Goal: Task Accomplishment & Management: Manage account settings

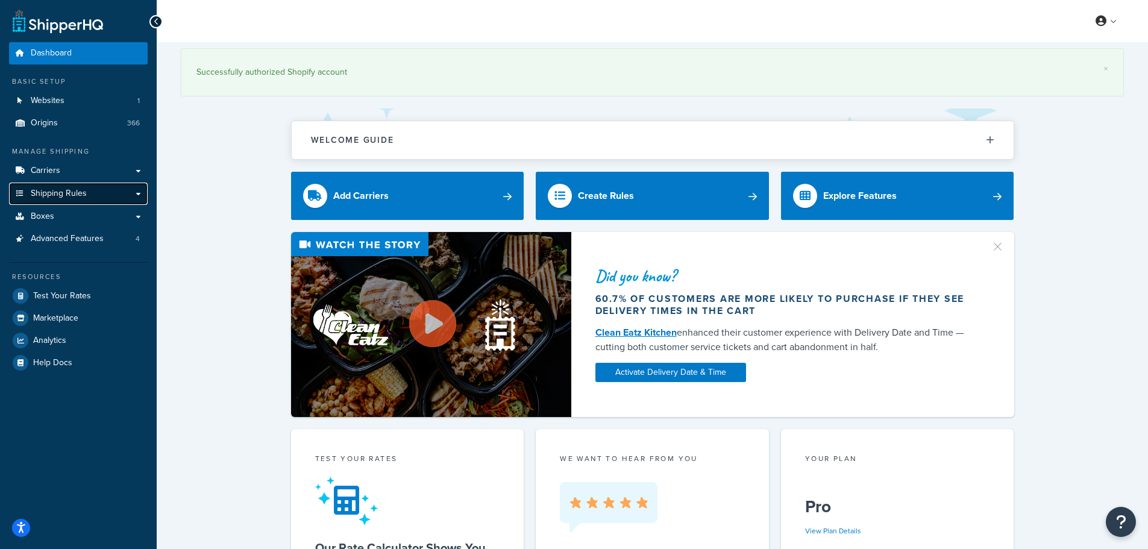
click at [54, 192] on span "Shipping Rules" at bounding box center [59, 194] width 56 height 10
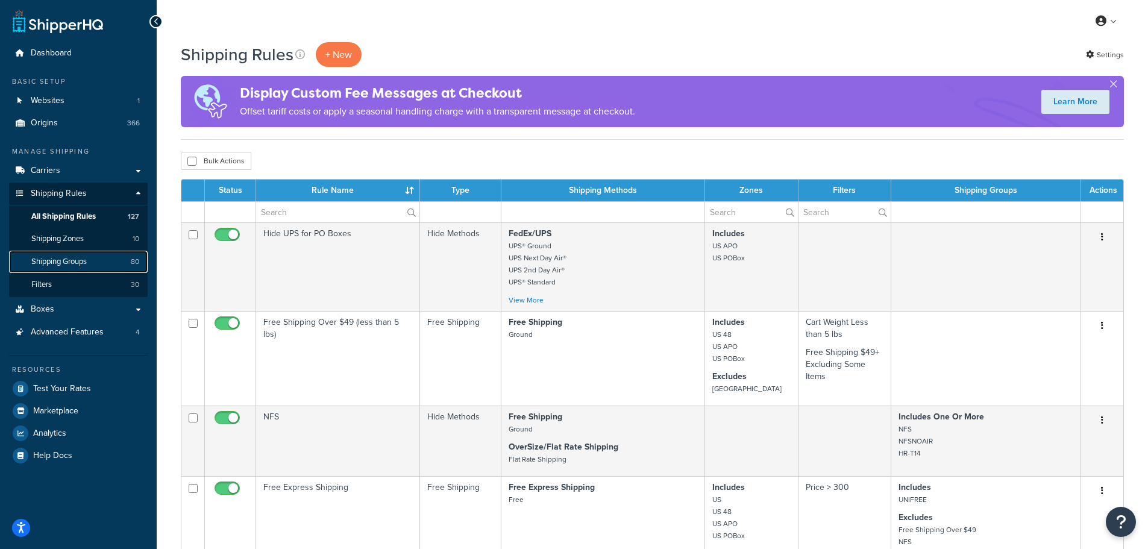
click at [73, 257] on span "Shipping Groups" at bounding box center [58, 262] width 55 height 10
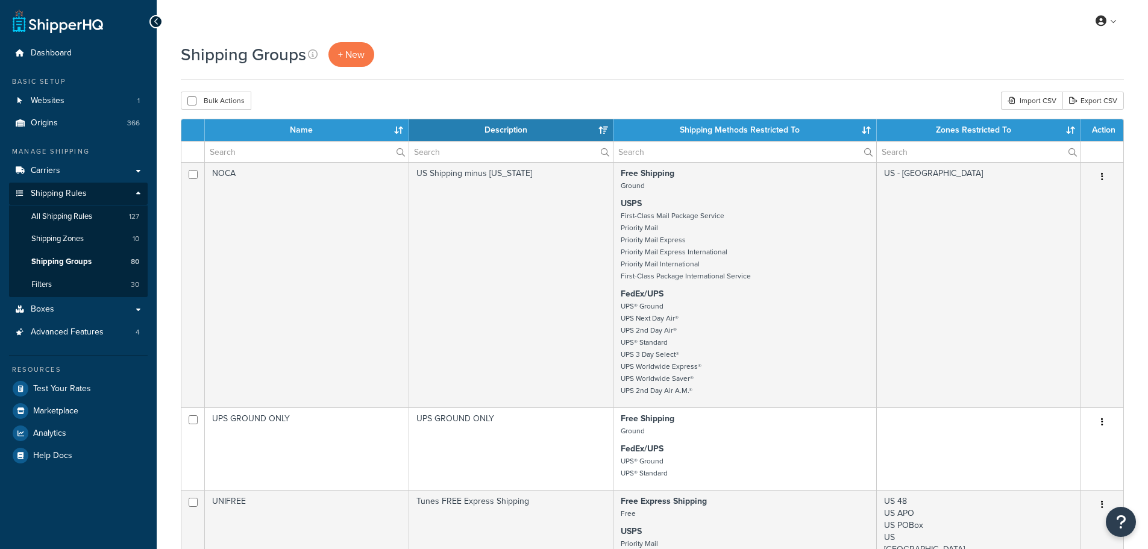
select select "15"
click at [287, 151] on input "text" at bounding box center [307, 152] width 204 height 20
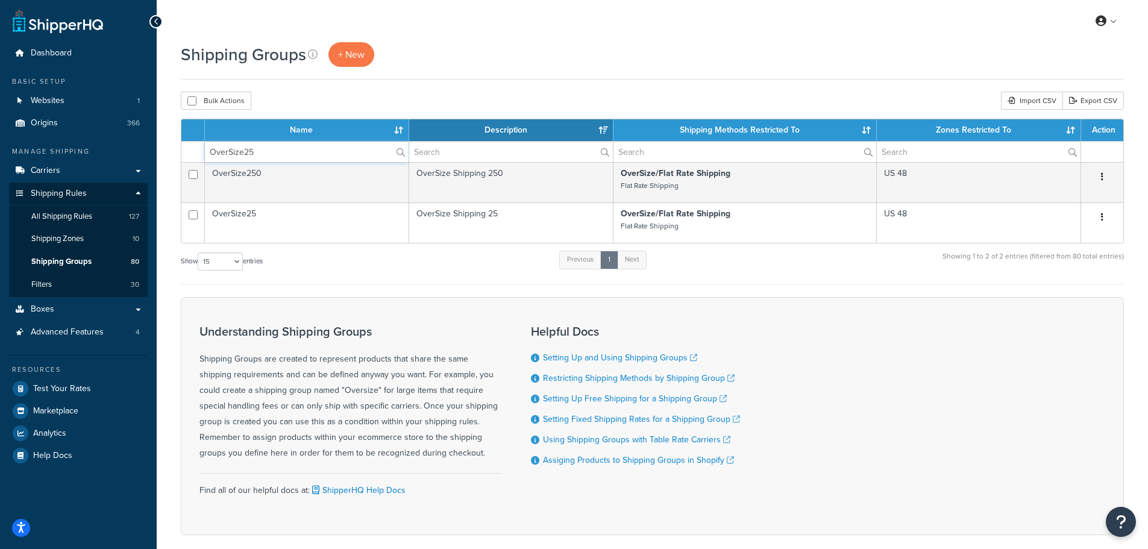
type input "OverSize25"
click at [64, 391] on span "Test Your Rates" at bounding box center [62, 389] width 58 height 10
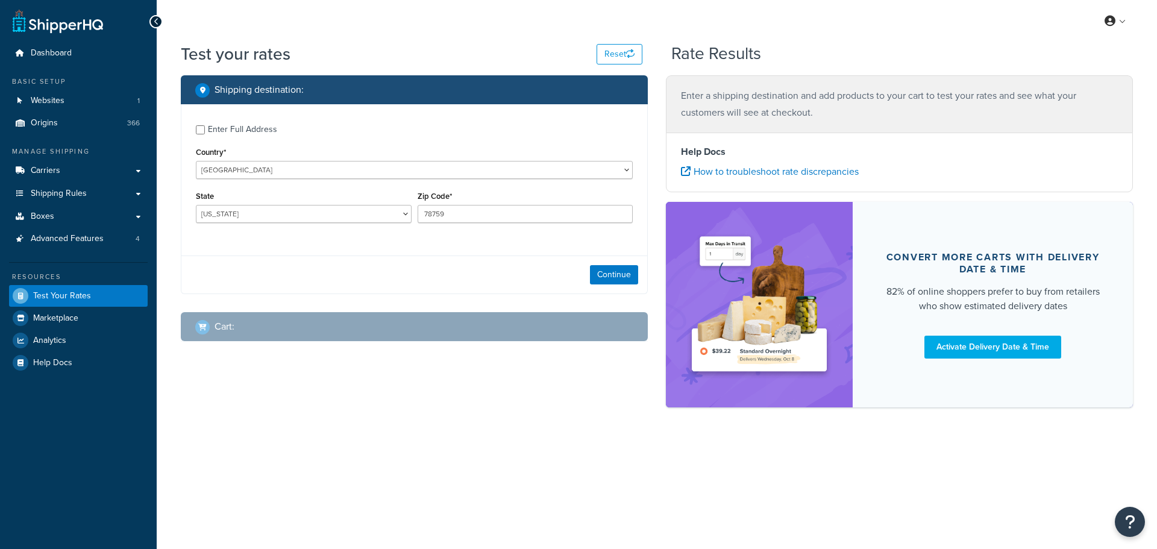
select select "[GEOGRAPHIC_DATA]"
click at [212, 133] on div "Enter Full Address" at bounding box center [242, 129] width 69 height 17
click at [205, 133] on input "Enter Full Address" at bounding box center [200, 129] width 9 height 9
checkbox input "true"
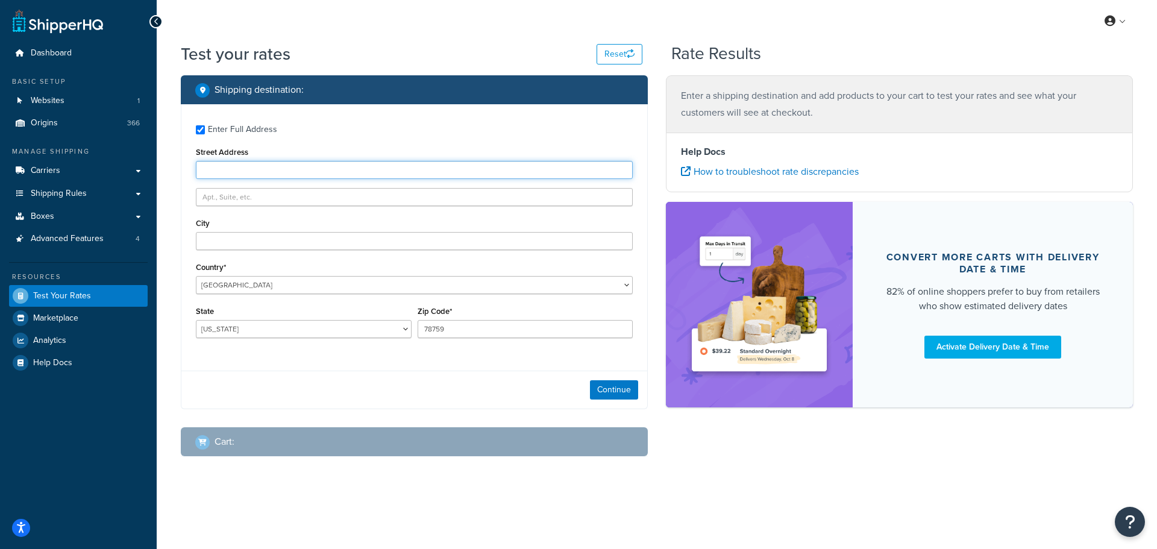
click at [246, 174] on input "Street Address" at bounding box center [414, 170] width 437 height 18
type input "1005 Night Song St"
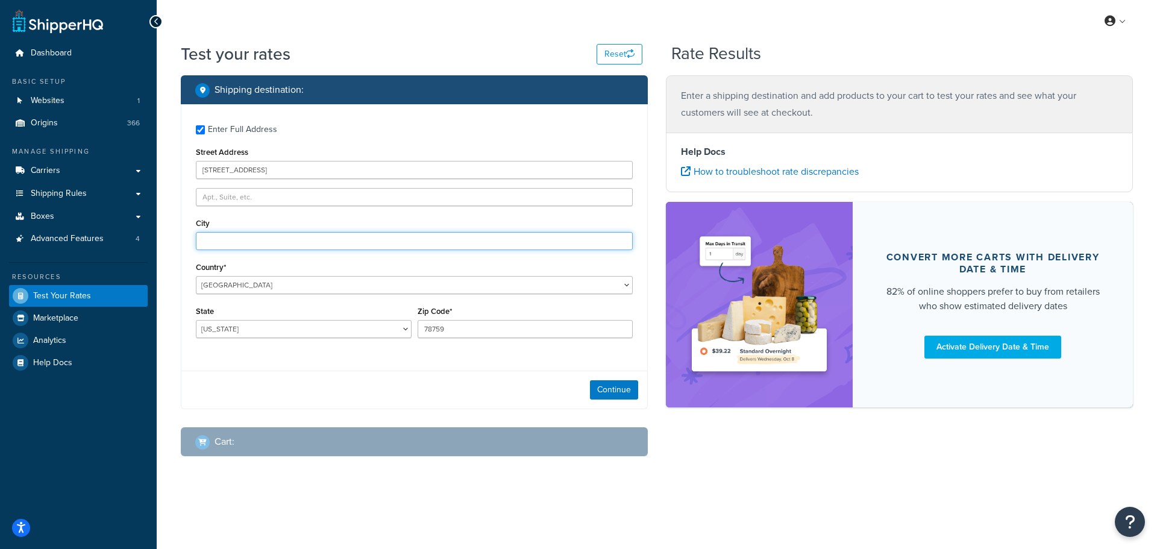
click at [264, 239] on input "City" at bounding box center [414, 241] width 437 height 18
type input "Valrico"
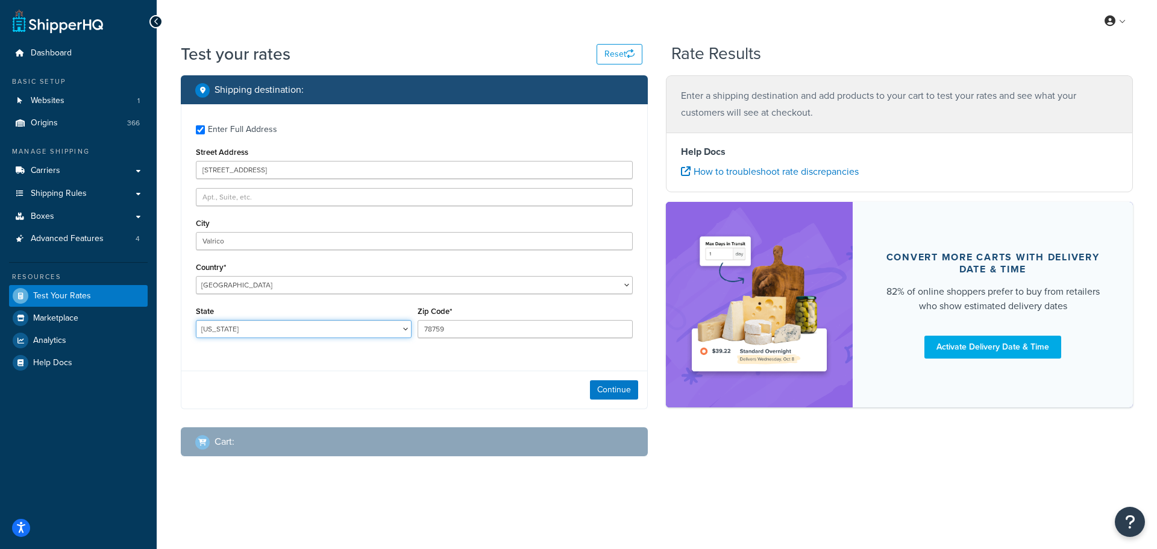
click at [253, 331] on select "Alabama Alaska American Samoa Arizona Arkansas Armed Forces Americas Armed Forc…" at bounding box center [304, 329] width 216 height 18
select select "FL"
click at [196, 320] on select "Alabama Alaska American Samoa Arizona Arkansas Armed Forces Americas Armed Forc…" at bounding box center [304, 329] width 216 height 18
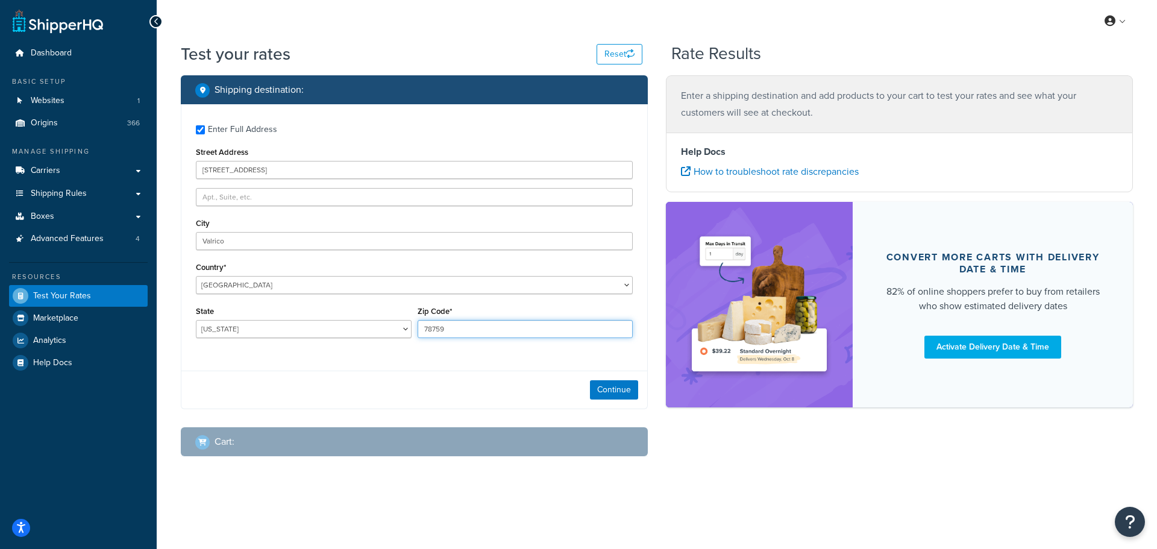
click at [482, 334] on input "78759" at bounding box center [526, 329] width 216 height 18
type input "33594"
click at [610, 384] on button "Continue" at bounding box center [614, 389] width 48 height 19
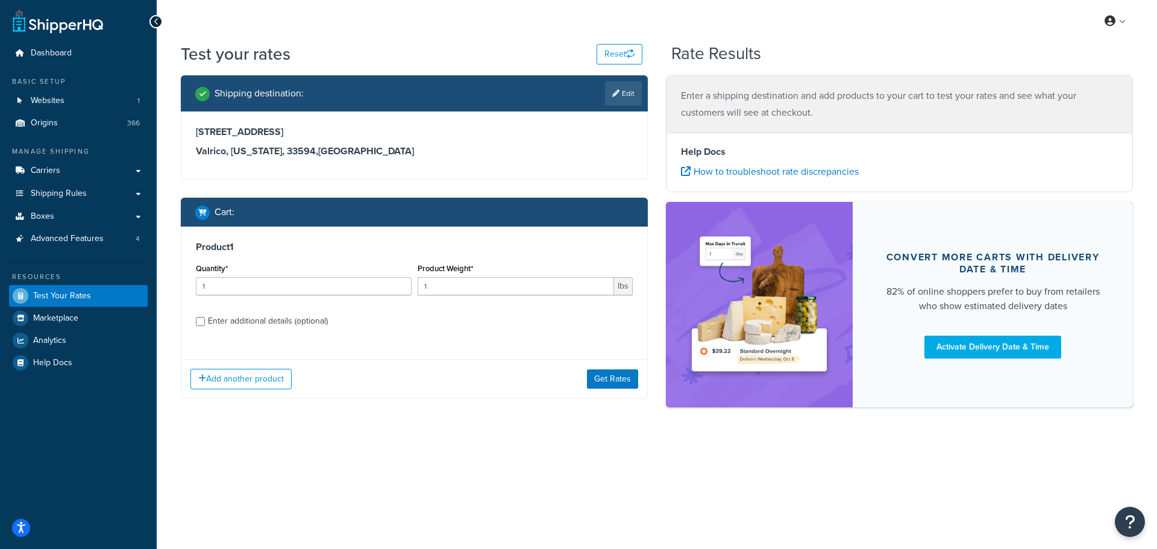
click at [223, 319] on div "Enter additional details (optional)" at bounding box center [268, 321] width 120 height 17
click at [205, 319] on input "Enter additional details (optional)" at bounding box center [200, 321] width 9 height 9
checkbox input "true"
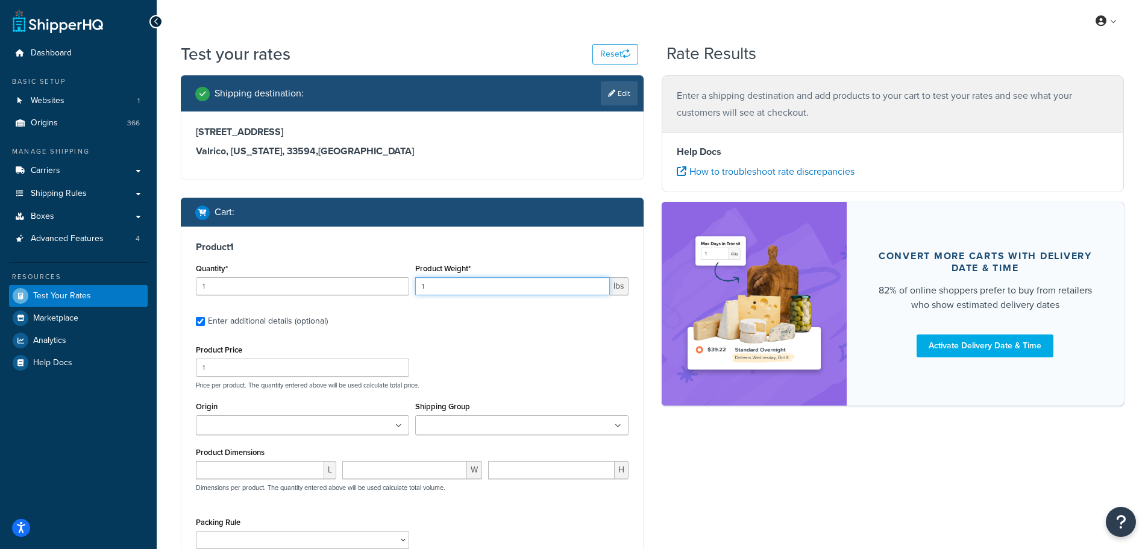
drag, startPoint x: 446, startPoint y: 287, endPoint x: 405, endPoint y: 288, distance: 41.0
click at [405, 288] on div "Quantity* 1 Product Weight* 1 lbs" at bounding box center [412, 282] width 439 height 44
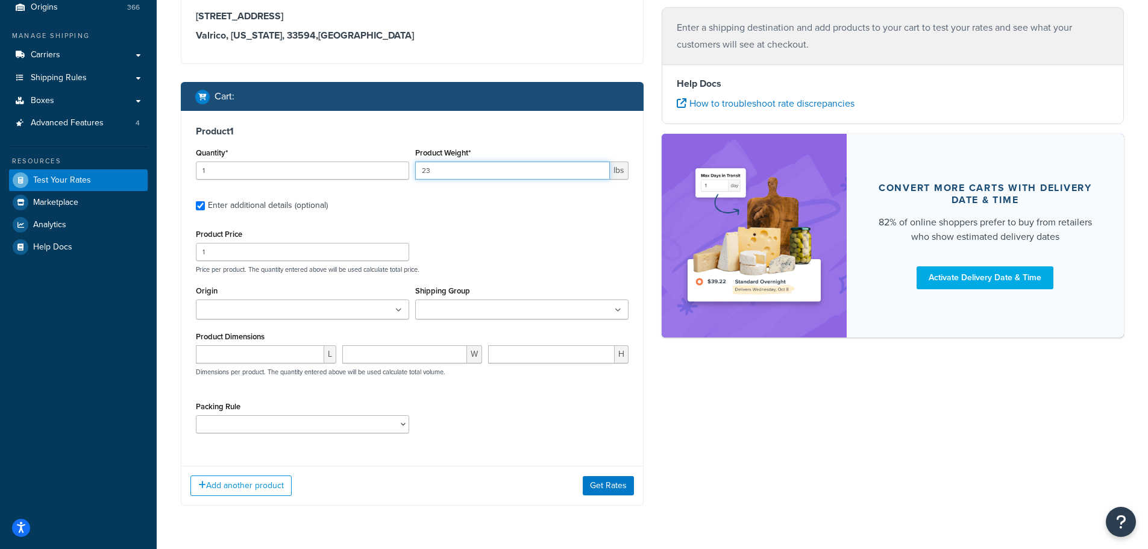
scroll to position [121, 0]
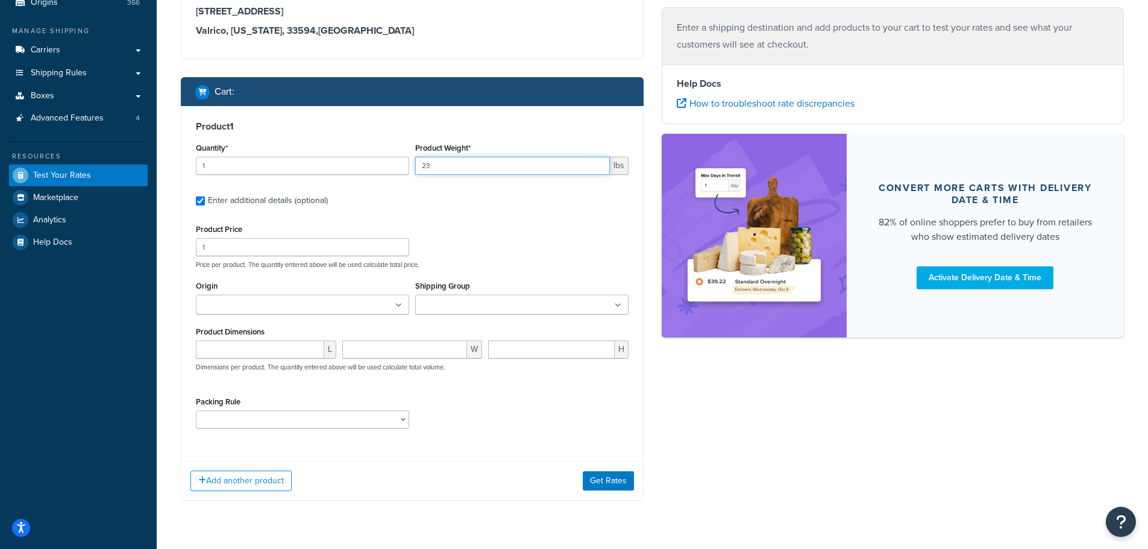
type input "23"
click at [280, 309] on input "Origin" at bounding box center [252, 305] width 107 height 13
type input "pure"
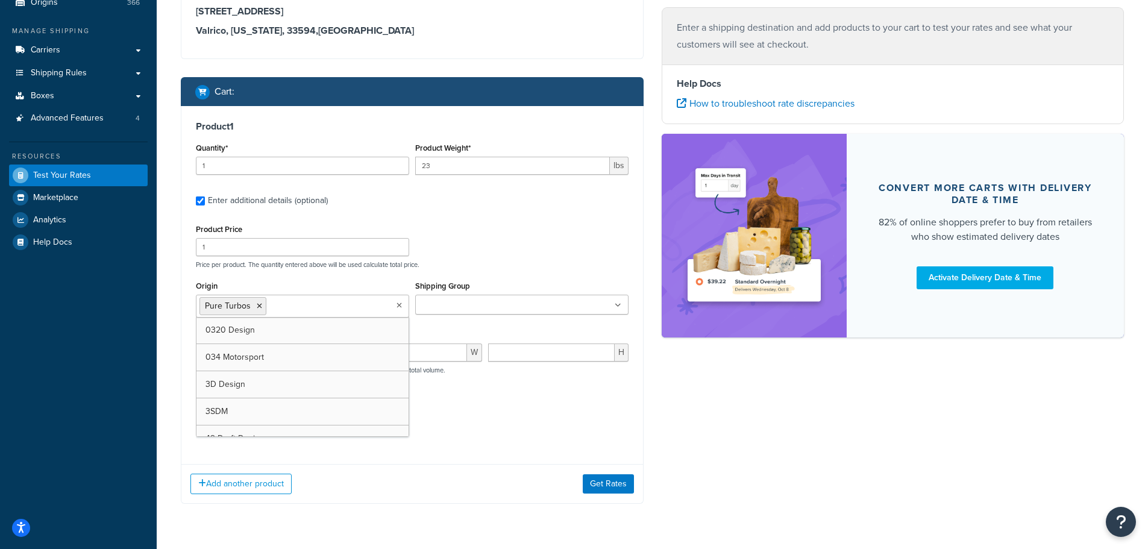
click at [451, 301] on input "Shipping Group" at bounding box center [472, 305] width 107 height 13
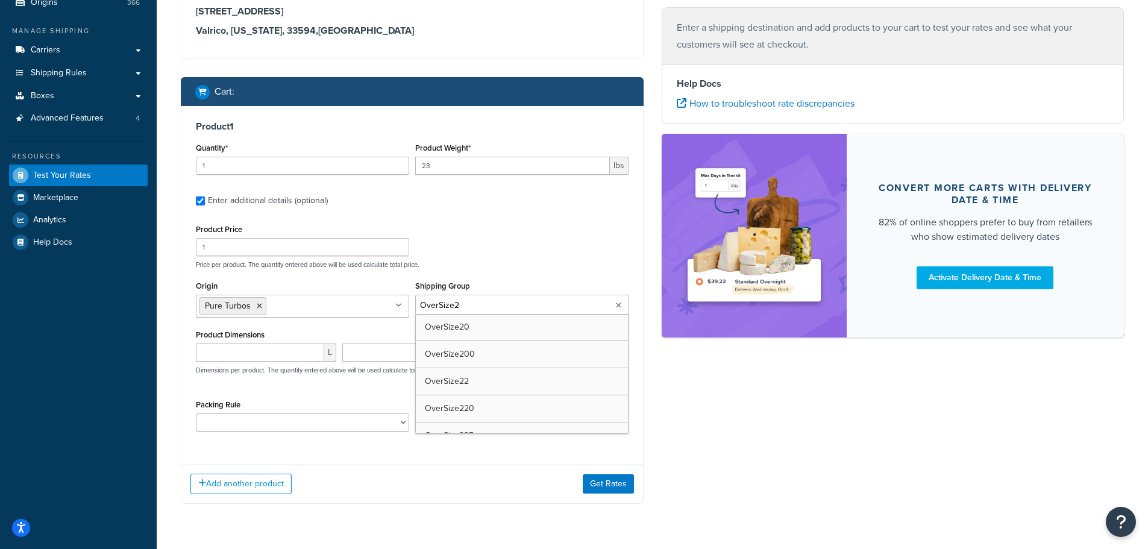
type input "OverSize25"
click at [675, 393] on div "Shipping destination : Edit 1005 Night Song St Valrico, Florida, 33594 , United…" at bounding box center [652, 238] width 961 height 567
click at [612, 488] on button "Get Rates" at bounding box center [608, 483] width 51 height 19
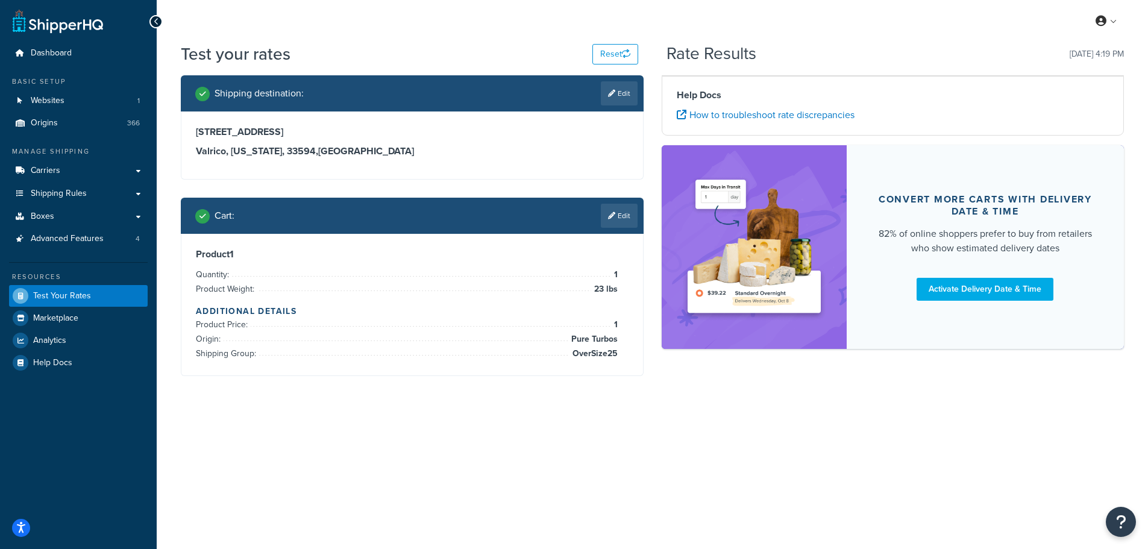
scroll to position [0, 0]
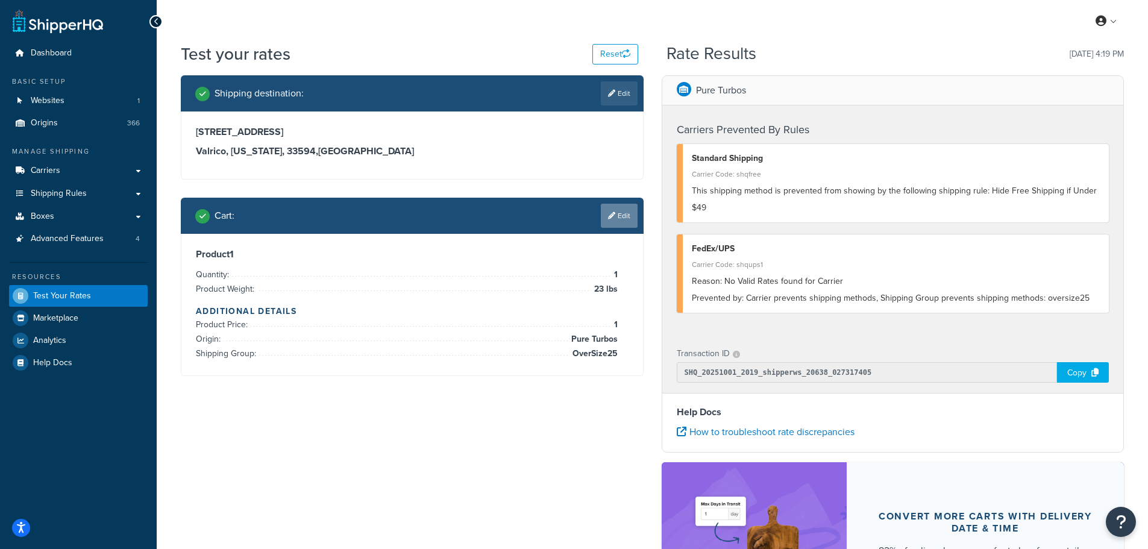
click at [621, 211] on link "Edit" at bounding box center [619, 216] width 37 height 24
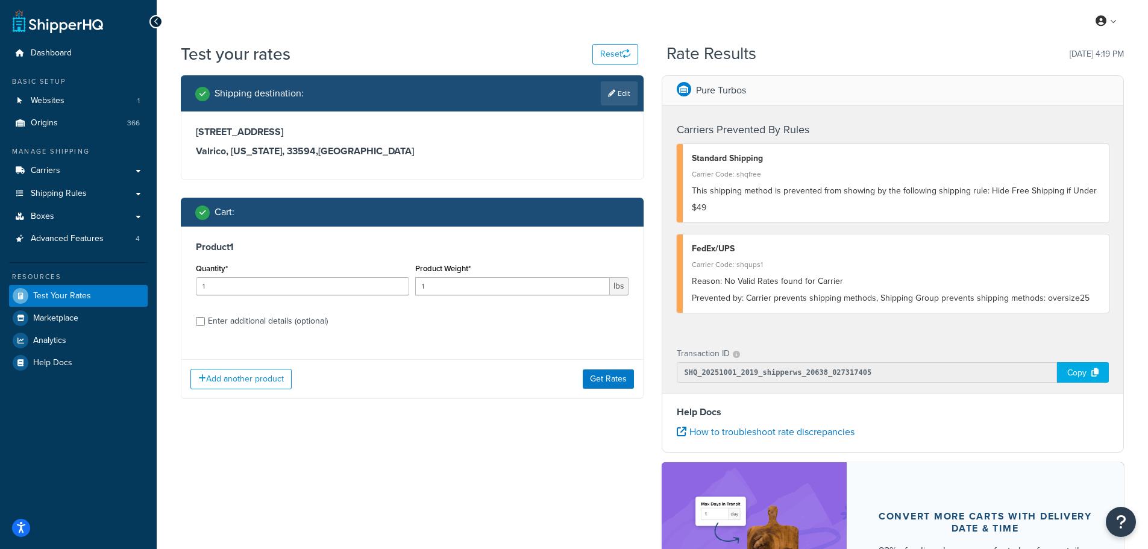
click at [266, 325] on div "Enter additional details (optional)" at bounding box center [268, 321] width 120 height 17
click at [205, 325] on input "Enter additional details (optional)" at bounding box center [200, 321] width 9 height 9
checkbox input "true"
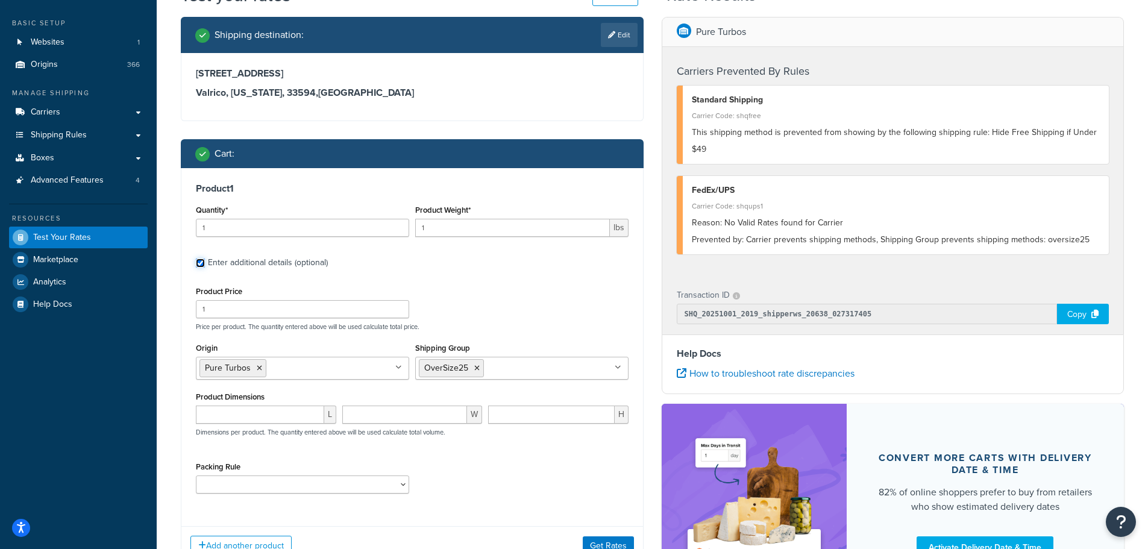
scroll to position [60, 0]
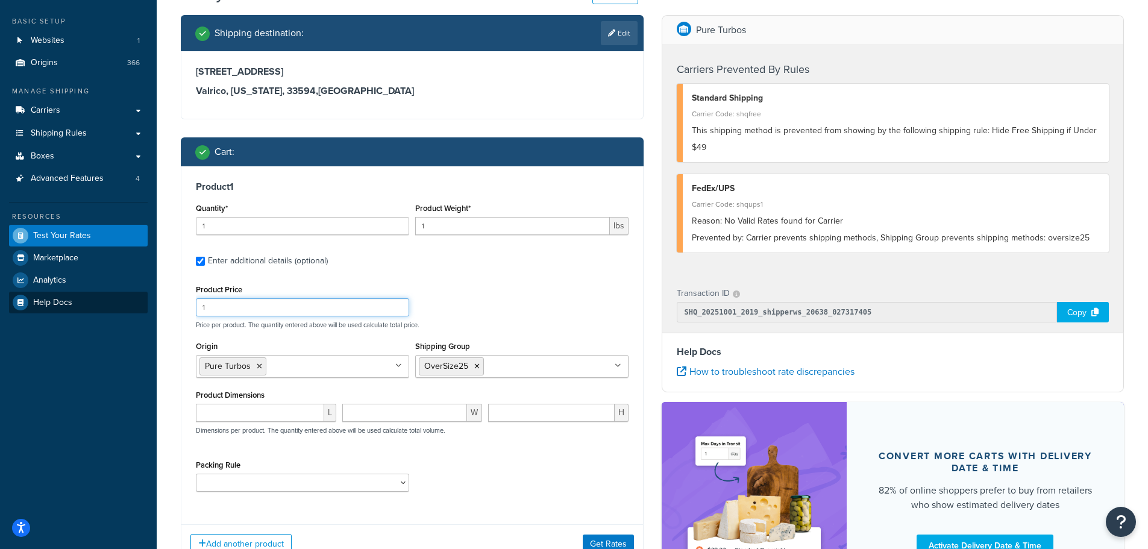
drag, startPoint x: 259, startPoint y: 312, endPoint x: 146, endPoint y: 299, distance: 112.9
click at [146, 299] on div "Dashboard Basic Setup Websites 1 Origins 366 Manage Shipping Carriers Carriers …" at bounding box center [574, 309] width 1148 height 738
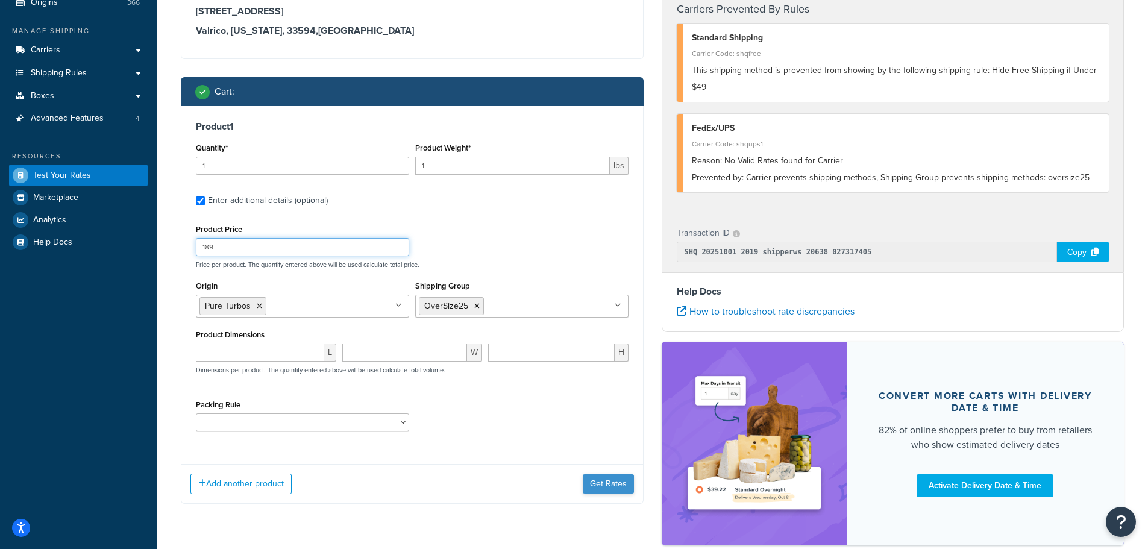
type input "189"
click at [606, 485] on button "Get Rates" at bounding box center [608, 483] width 51 height 19
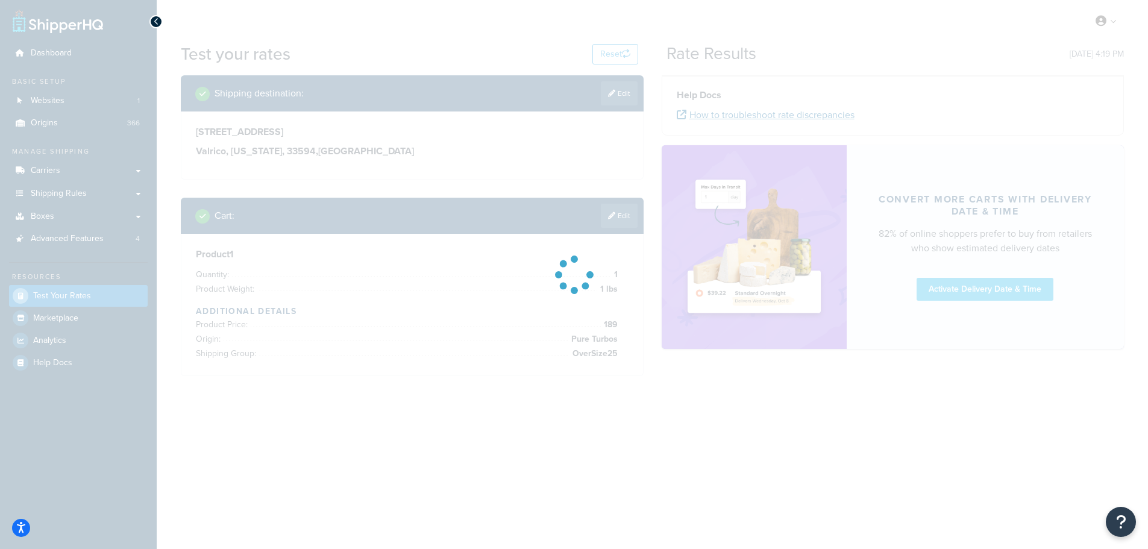
scroll to position [0, 0]
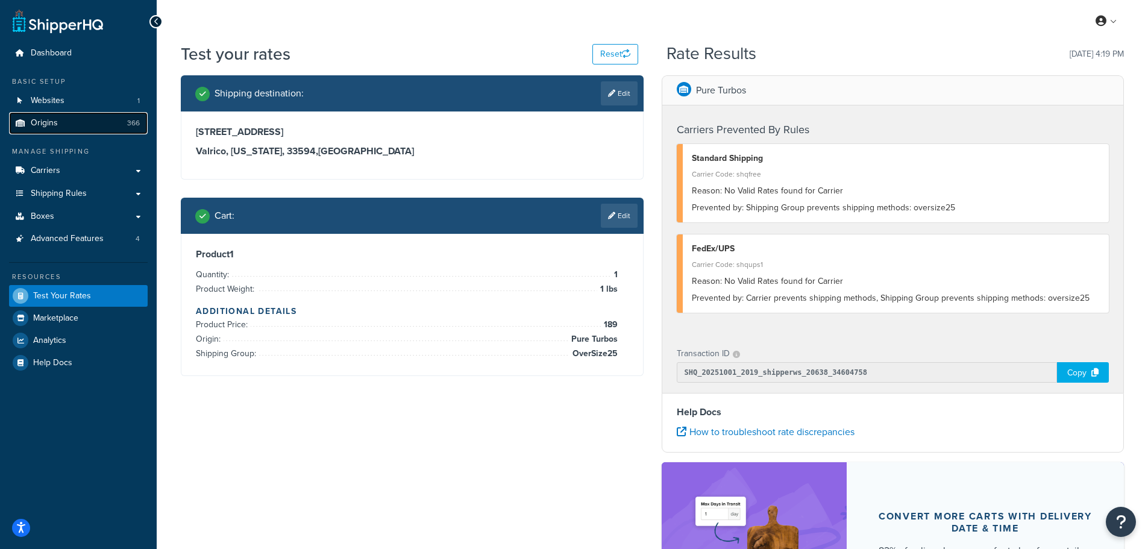
click at [52, 131] on link "Origins 366" at bounding box center [78, 123] width 139 height 22
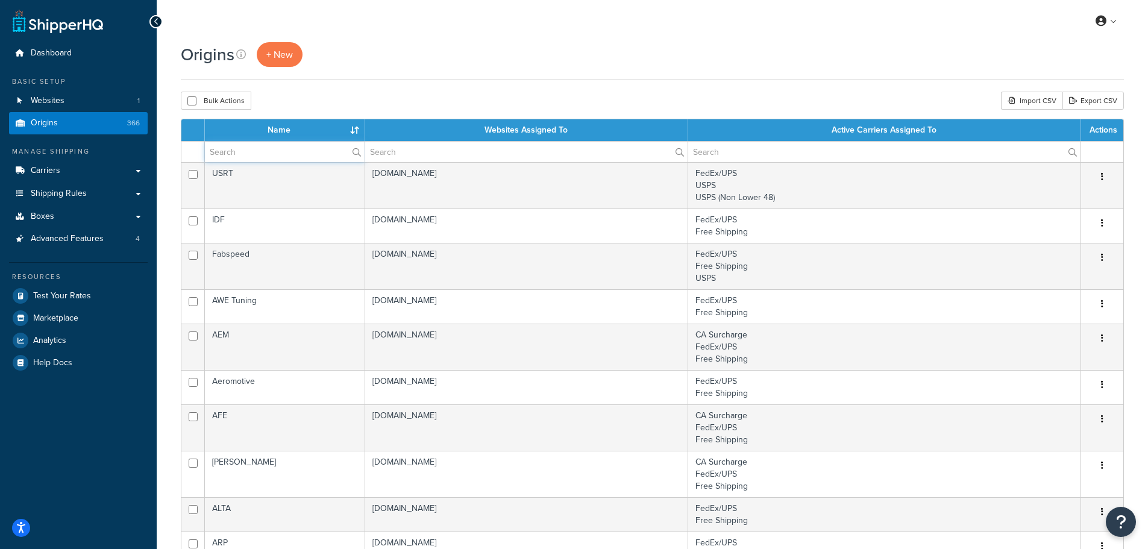
click at [260, 155] on input "text" at bounding box center [285, 152] width 160 height 20
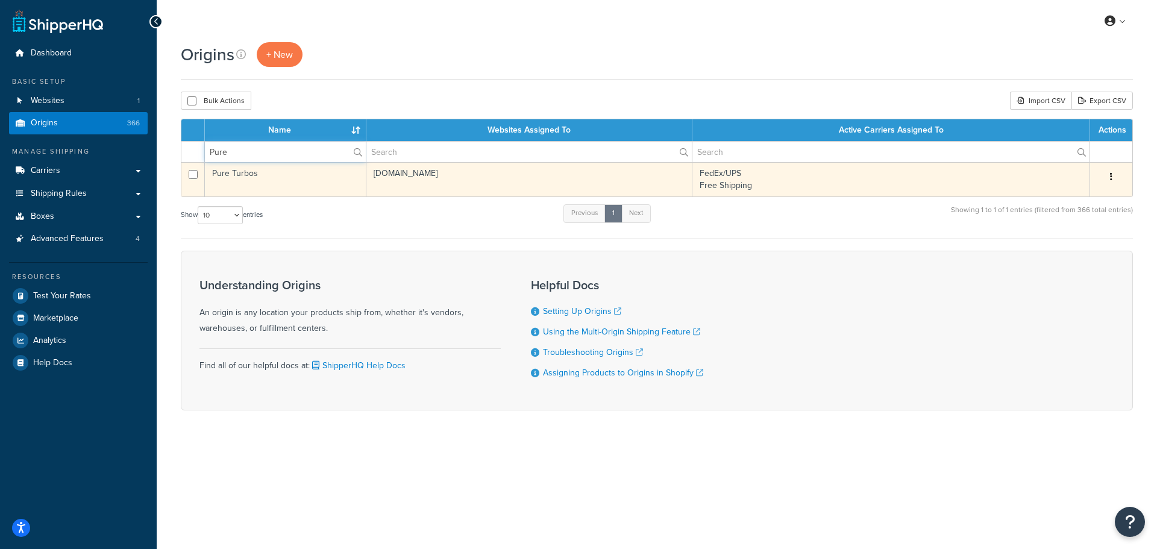
type input "Pure"
click at [1111, 177] on icon "button" at bounding box center [1111, 176] width 2 height 8
click at [1052, 196] on link "Edit" at bounding box center [1071, 199] width 95 height 25
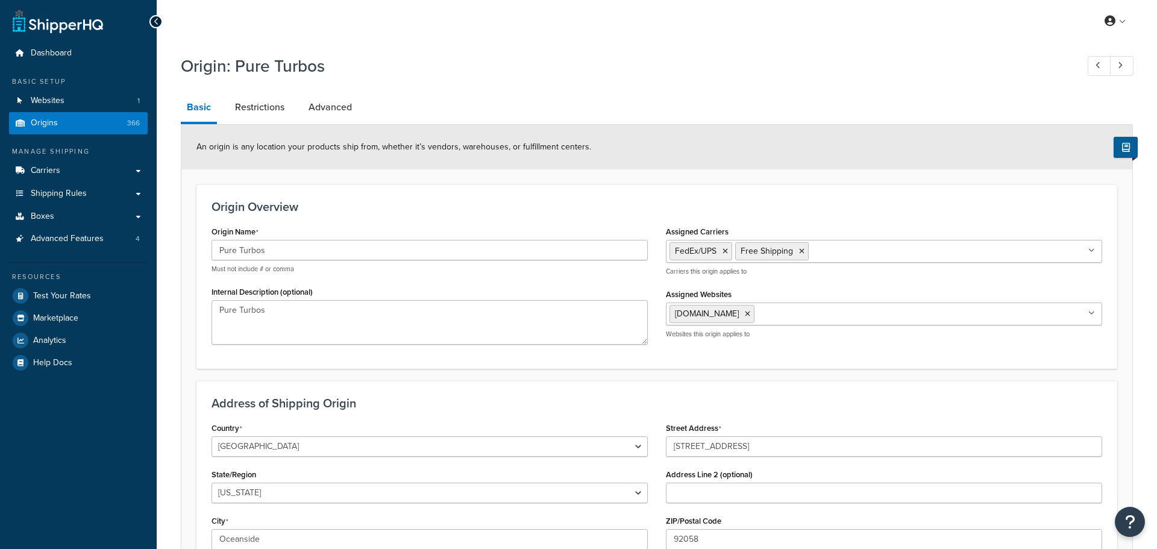
select select "5"
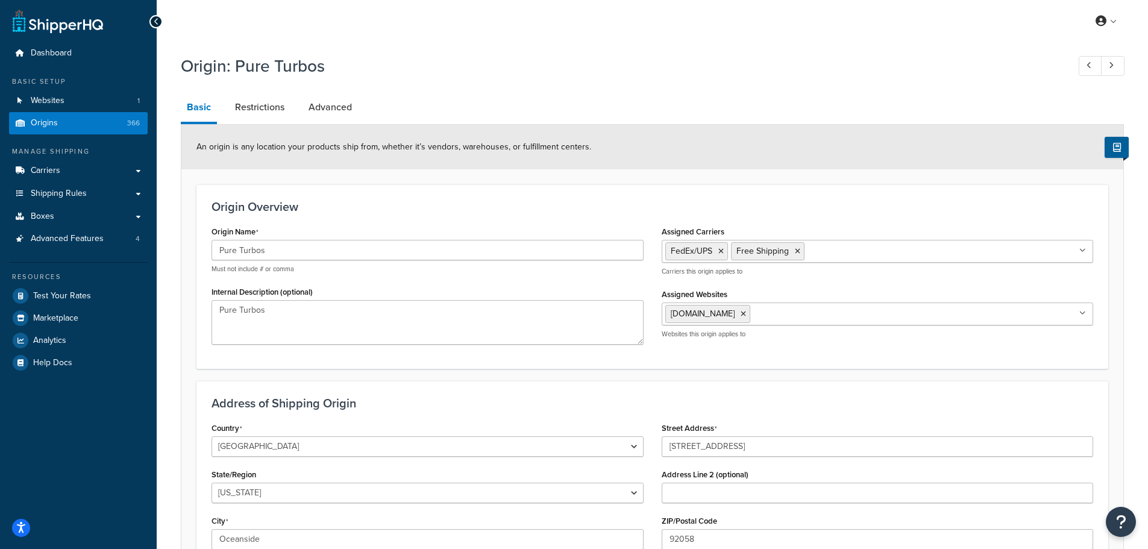
click at [835, 253] on input "Assigned Carriers" at bounding box center [861, 250] width 107 height 13
type input "flat"
click at [635, 224] on div "Origin Name Pure Turbos Must not include # or comma" at bounding box center [428, 248] width 432 height 51
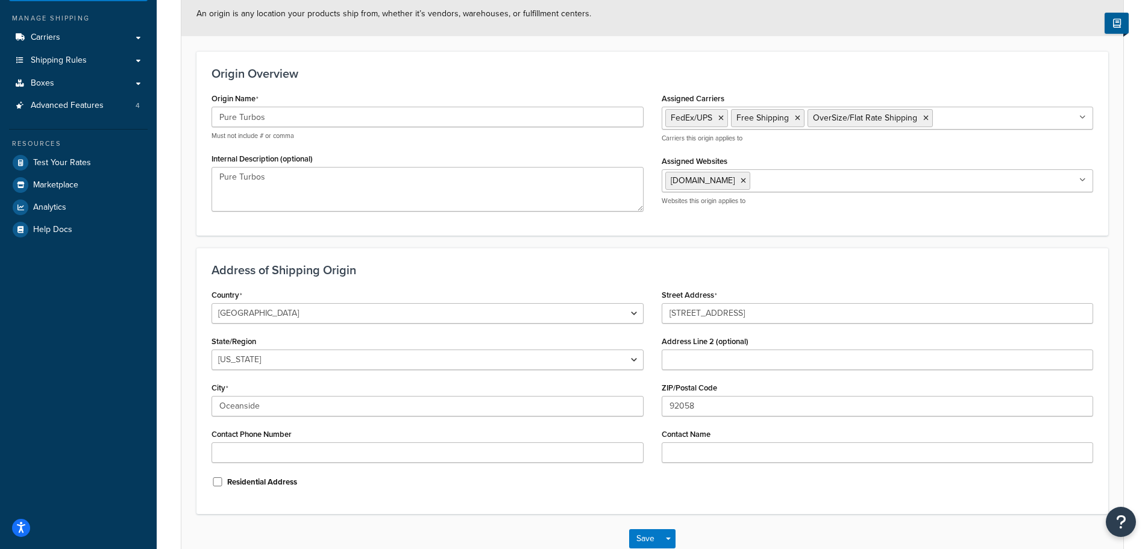
scroll to position [209, 0]
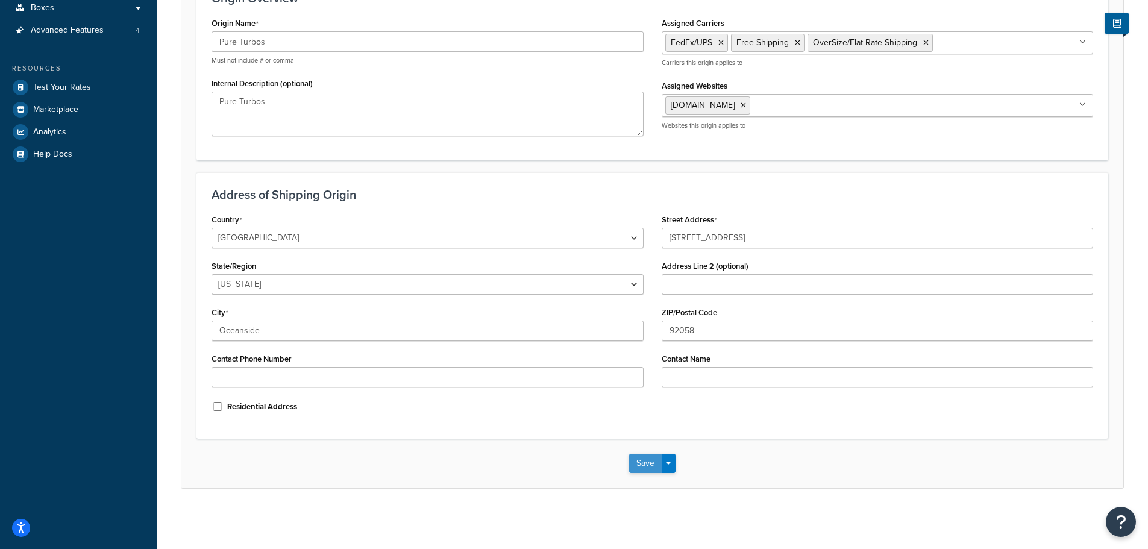
click at [652, 463] on button "Save" at bounding box center [645, 463] width 33 height 19
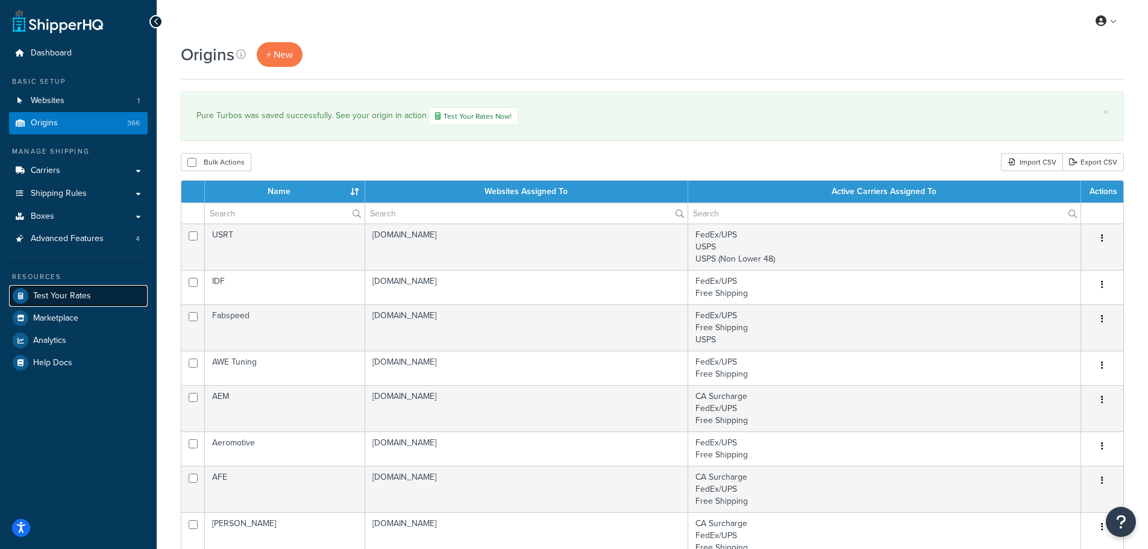
click at [60, 299] on span "Test Your Rates" at bounding box center [62, 296] width 58 height 10
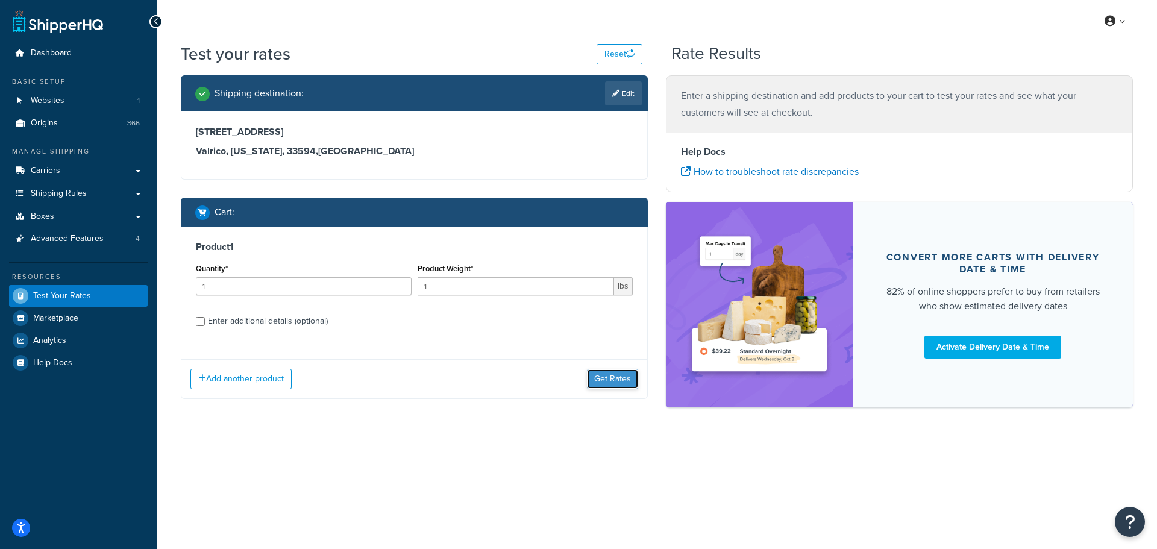
click at [600, 372] on button "Get Rates" at bounding box center [612, 378] width 51 height 19
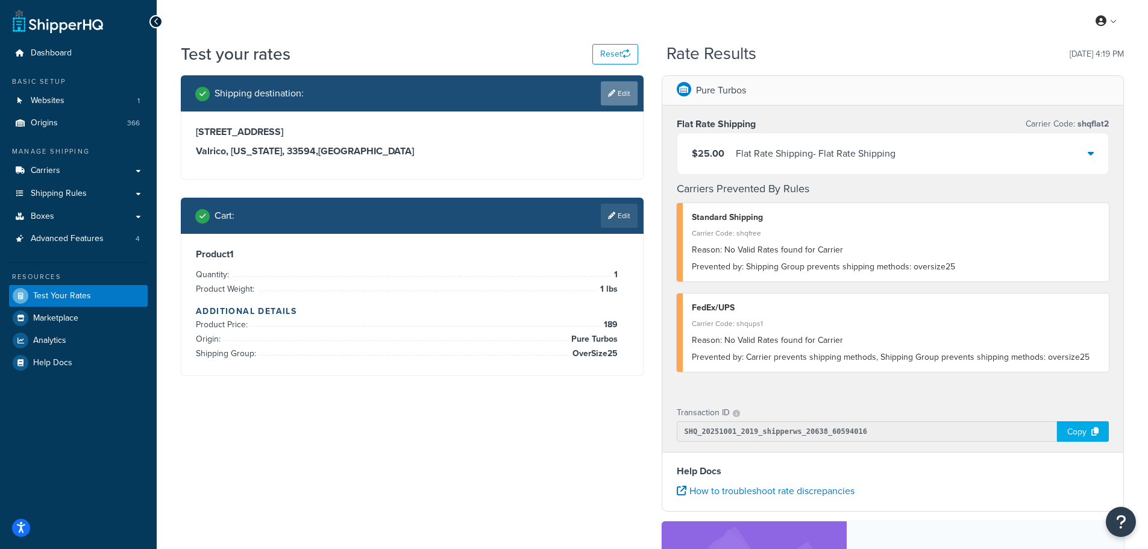
click at [612, 93] on icon at bounding box center [611, 93] width 7 height 7
select select "FL"
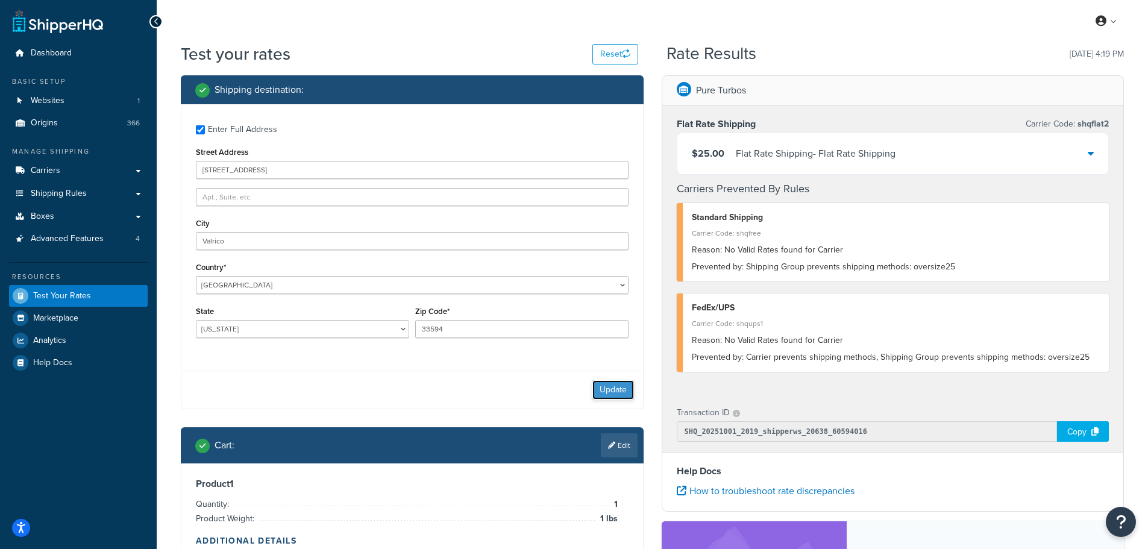
click at [610, 394] on button "Update" at bounding box center [613, 389] width 42 height 19
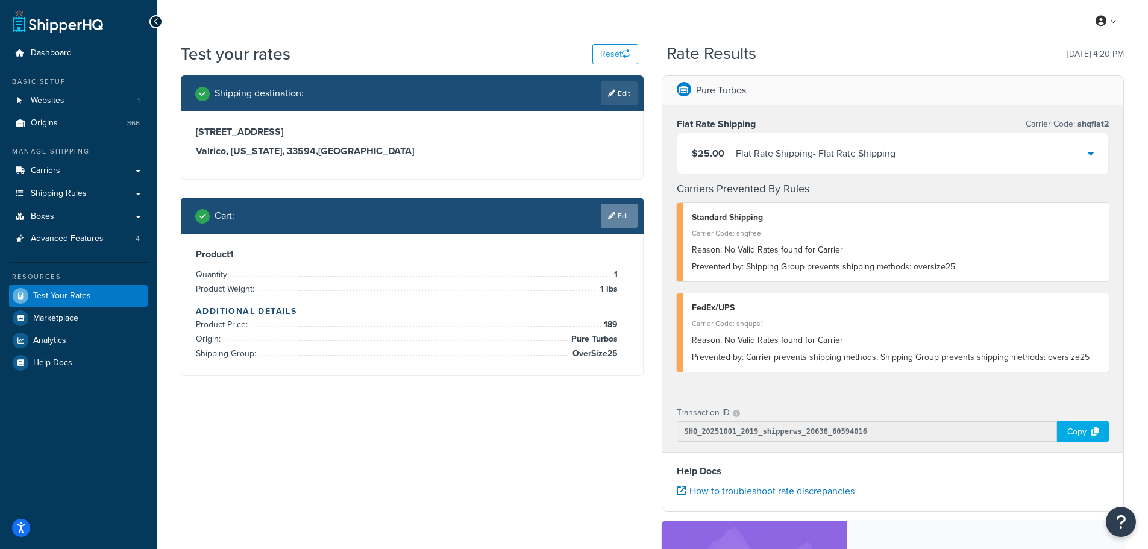
click at [619, 205] on link "Edit" at bounding box center [619, 216] width 37 height 24
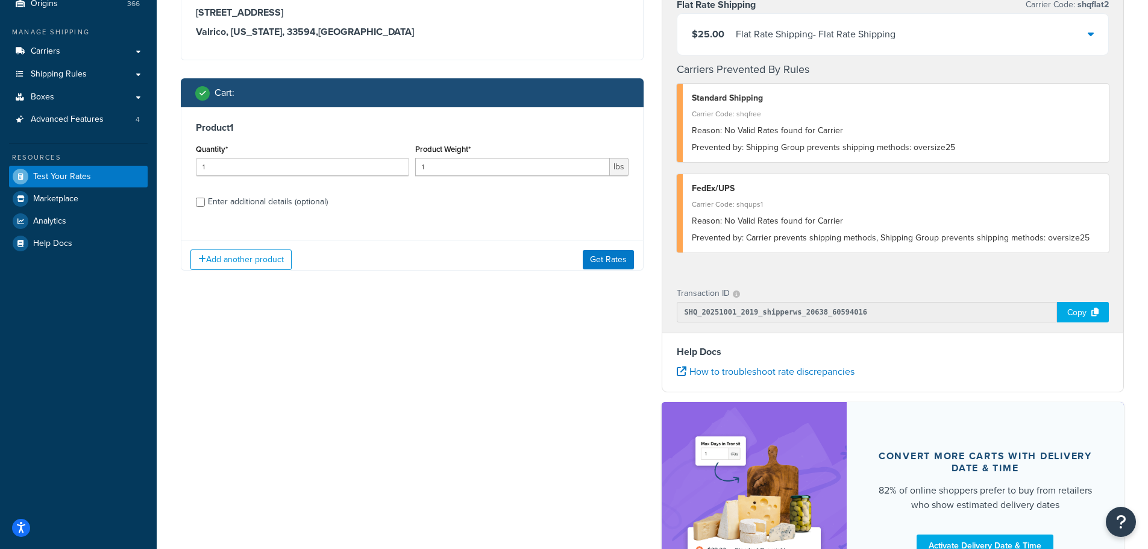
scroll to position [121, 0]
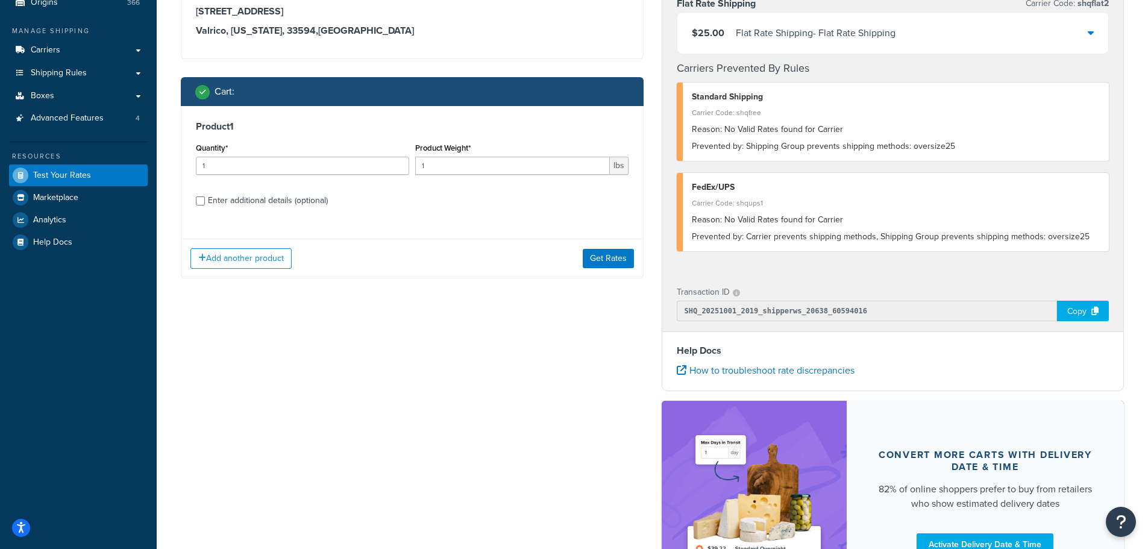
click at [265, 205] on div "Enter additional details (optional)" at bounding box center [268, 200] width 120 height 17
click at [205, 205] on input "Enter additional details (optional)" at bounding box center [200, 200] width 9 height 9
checkbox input "true"
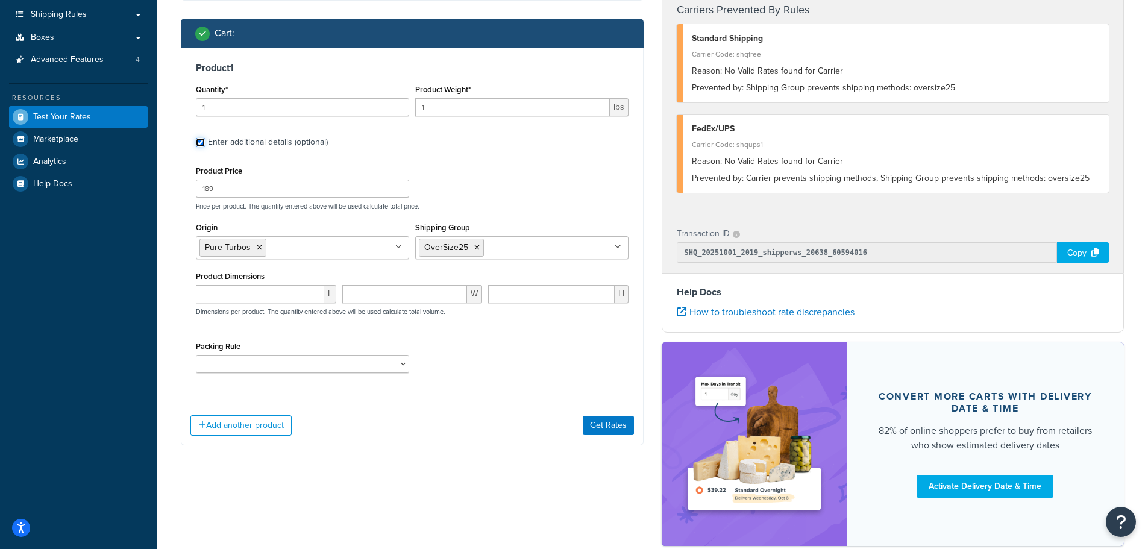
scroll to position [181, 0]
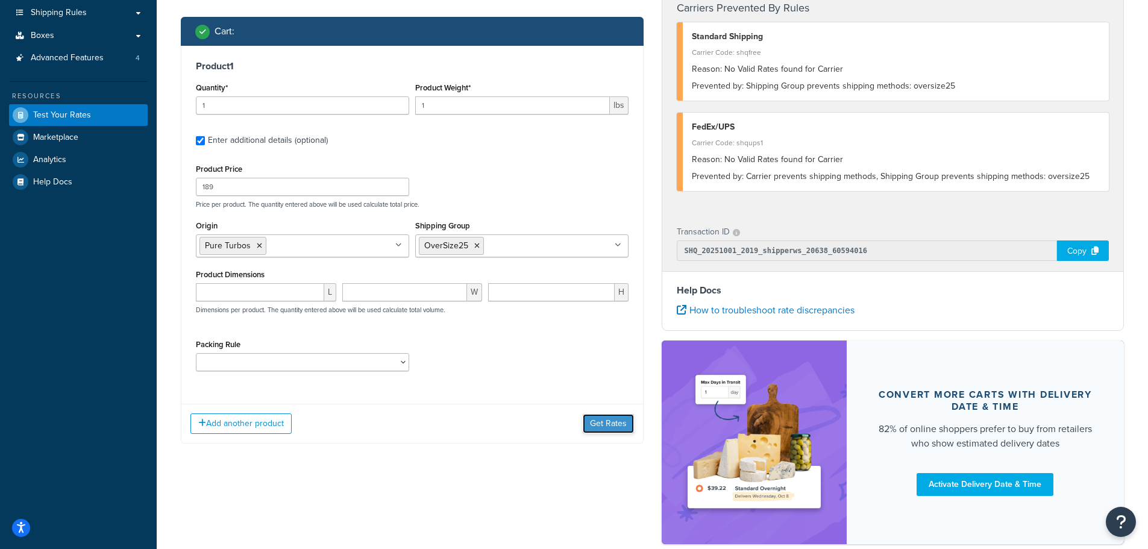
click at [606, 426] on button "Get Rates" at bounding box center [608, 423] width 51 height 19
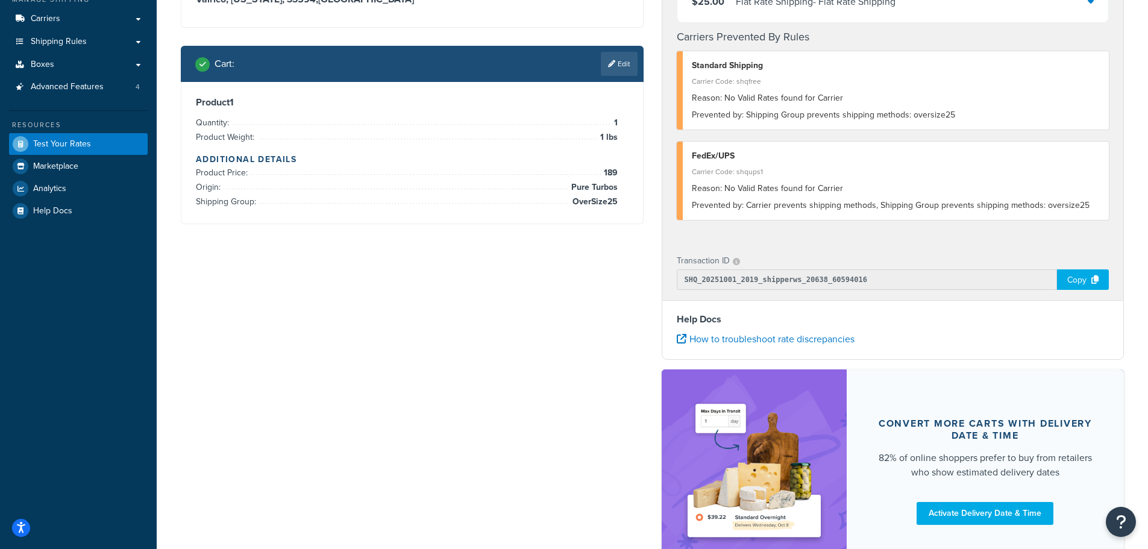
scroll to position [0, 0]
